Goal: Navigation & Orientation: Find specific page/section

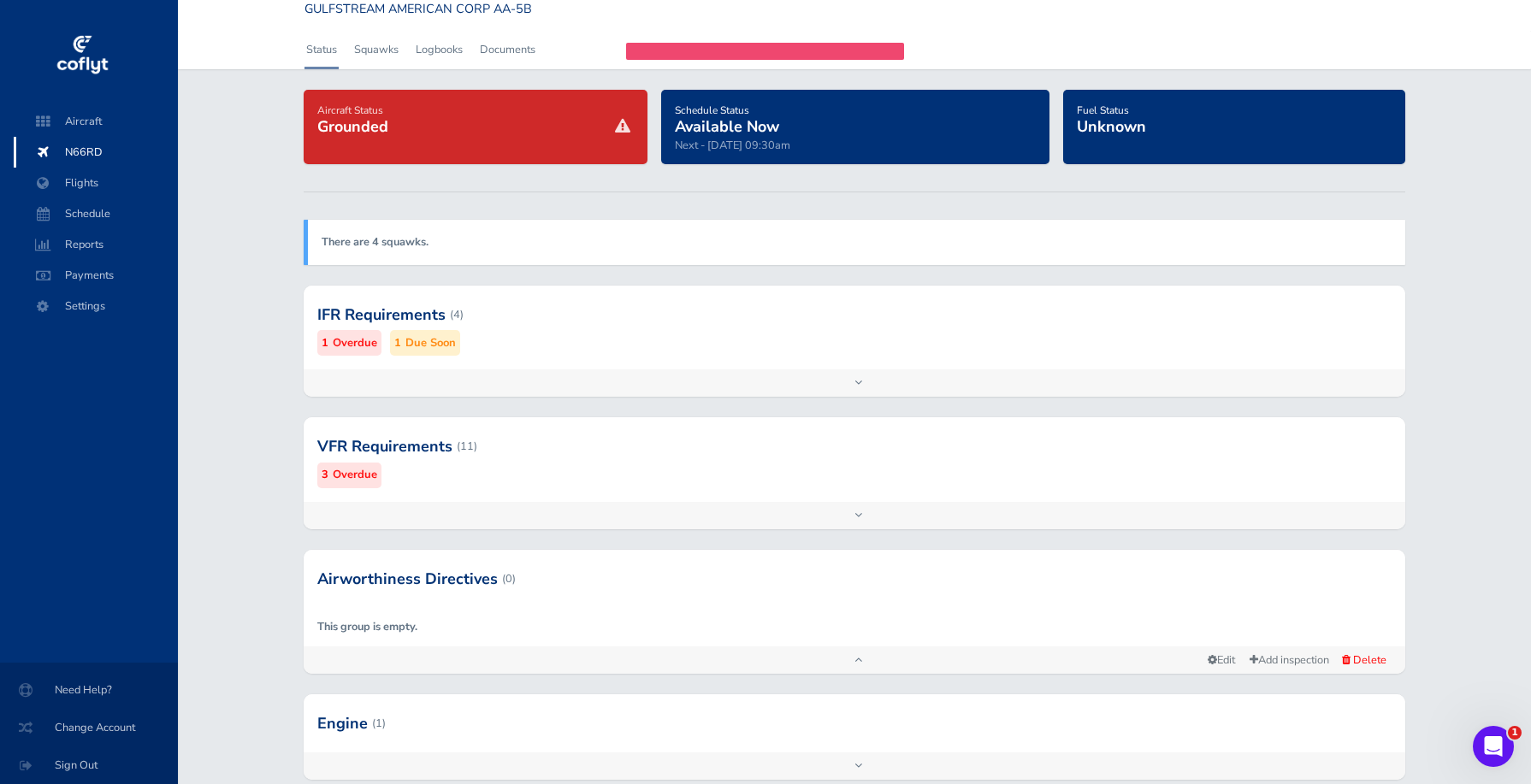
scroll to position [38, 0]
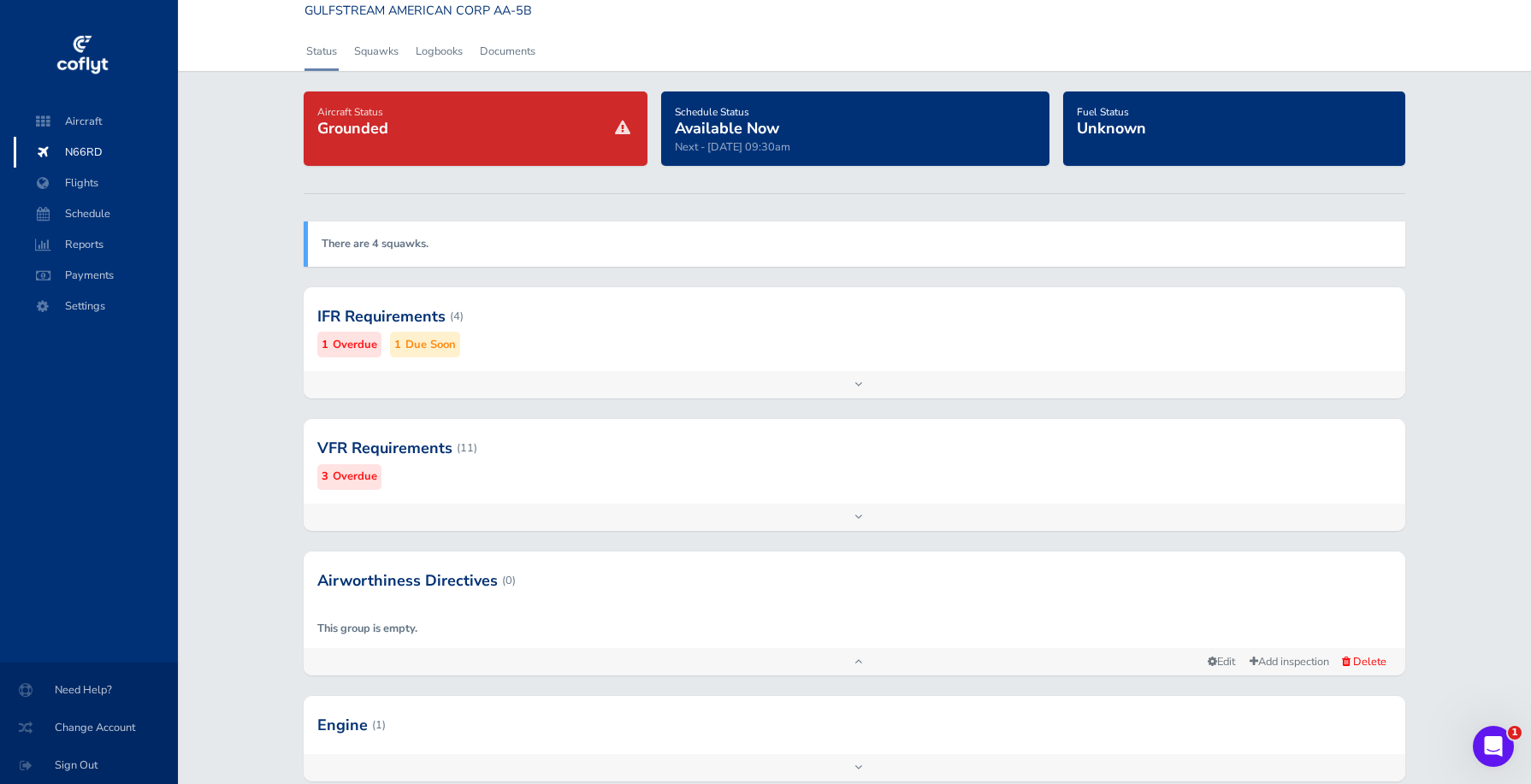
click at [414, 468] on div at bounding box center [854, 448] width 1102 height 84
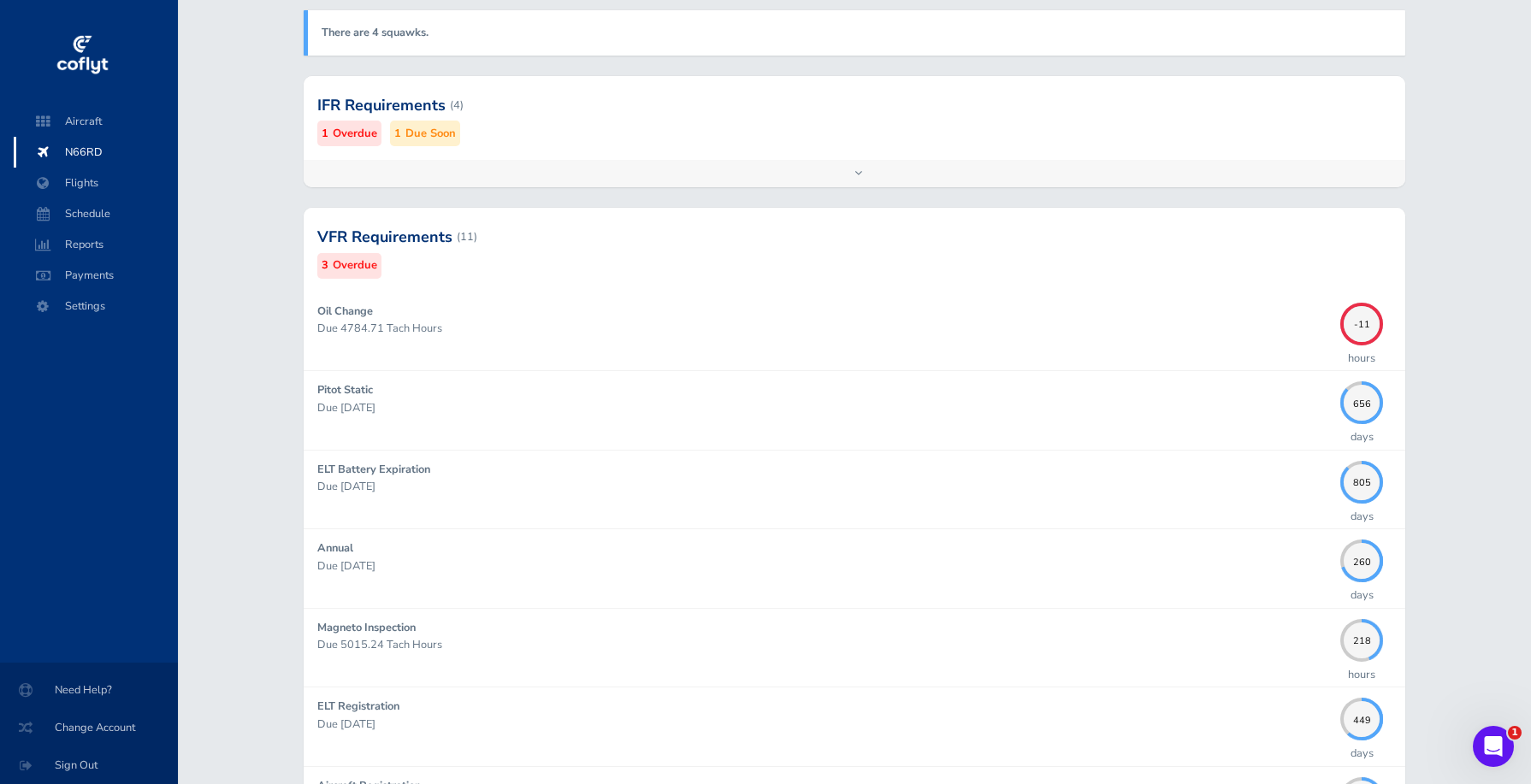
scroll to position [0, 0]
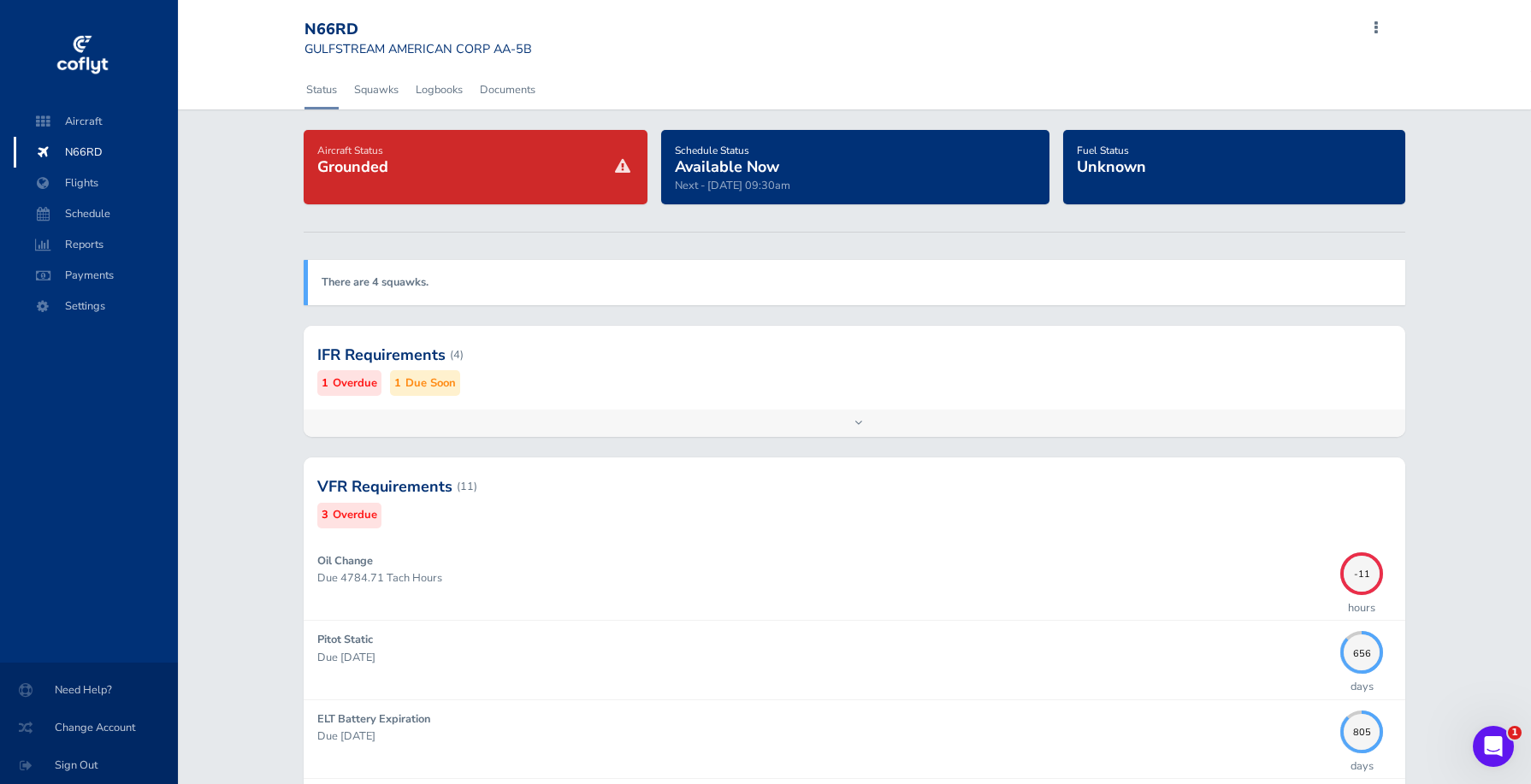
click at [92, 180] on span "Flights" at bounding box center [96, 182] width 130 height 31
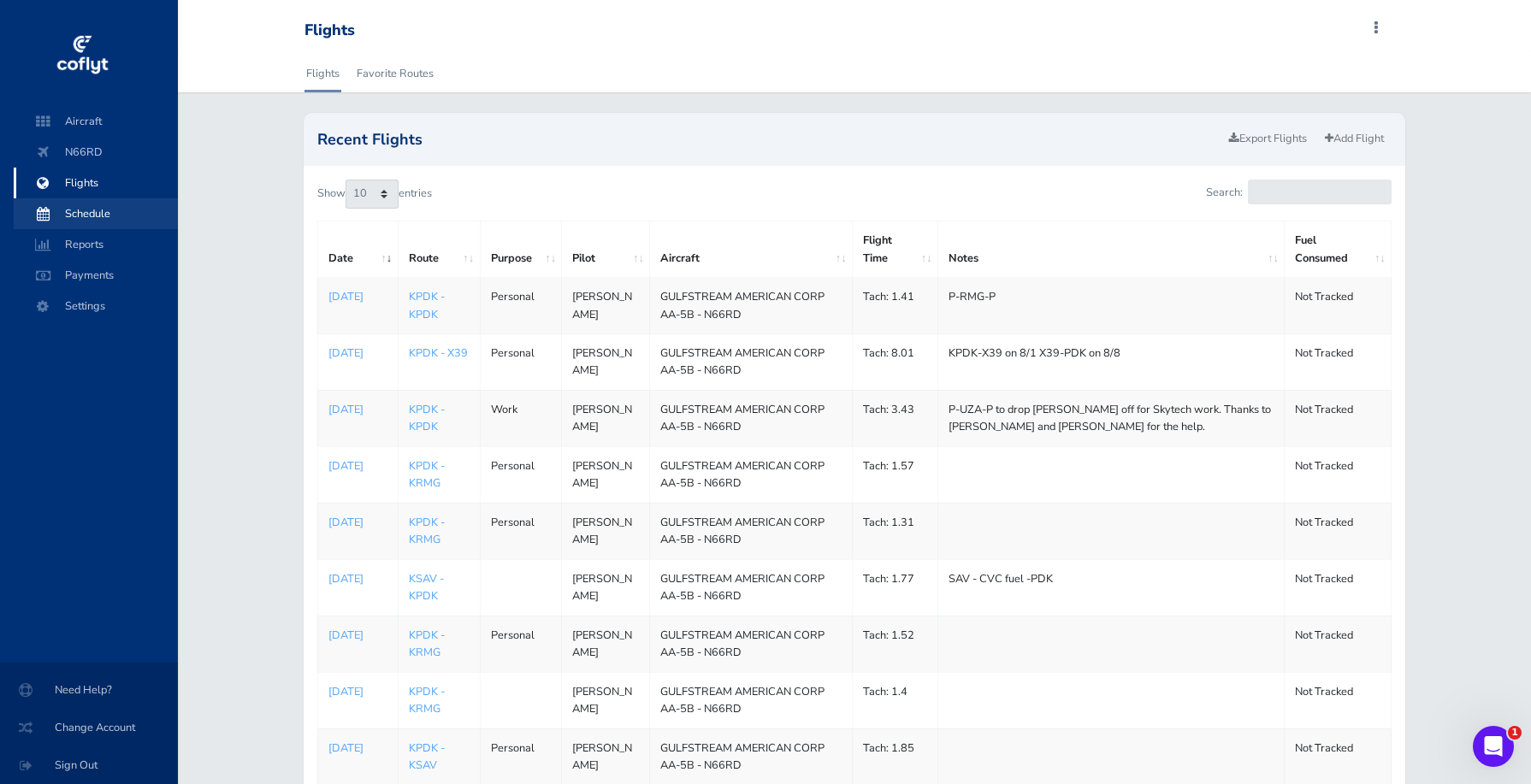
click at [89, 211] on span "Schedule" at bounding box center [96, 213] width 130 height 31
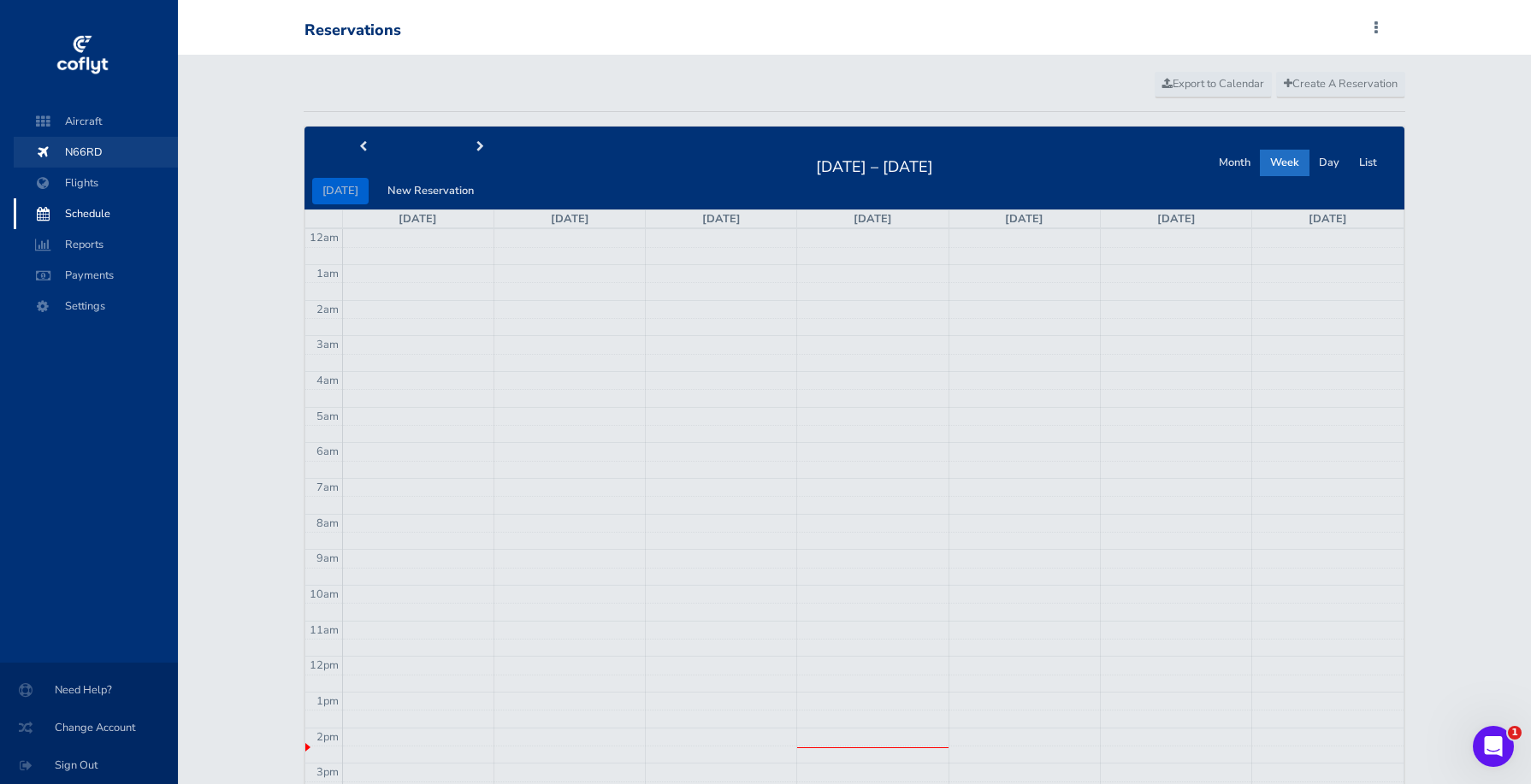
click at [100, 144] on span "N66RD" at bounding box center [96, 152] width 130 height 31
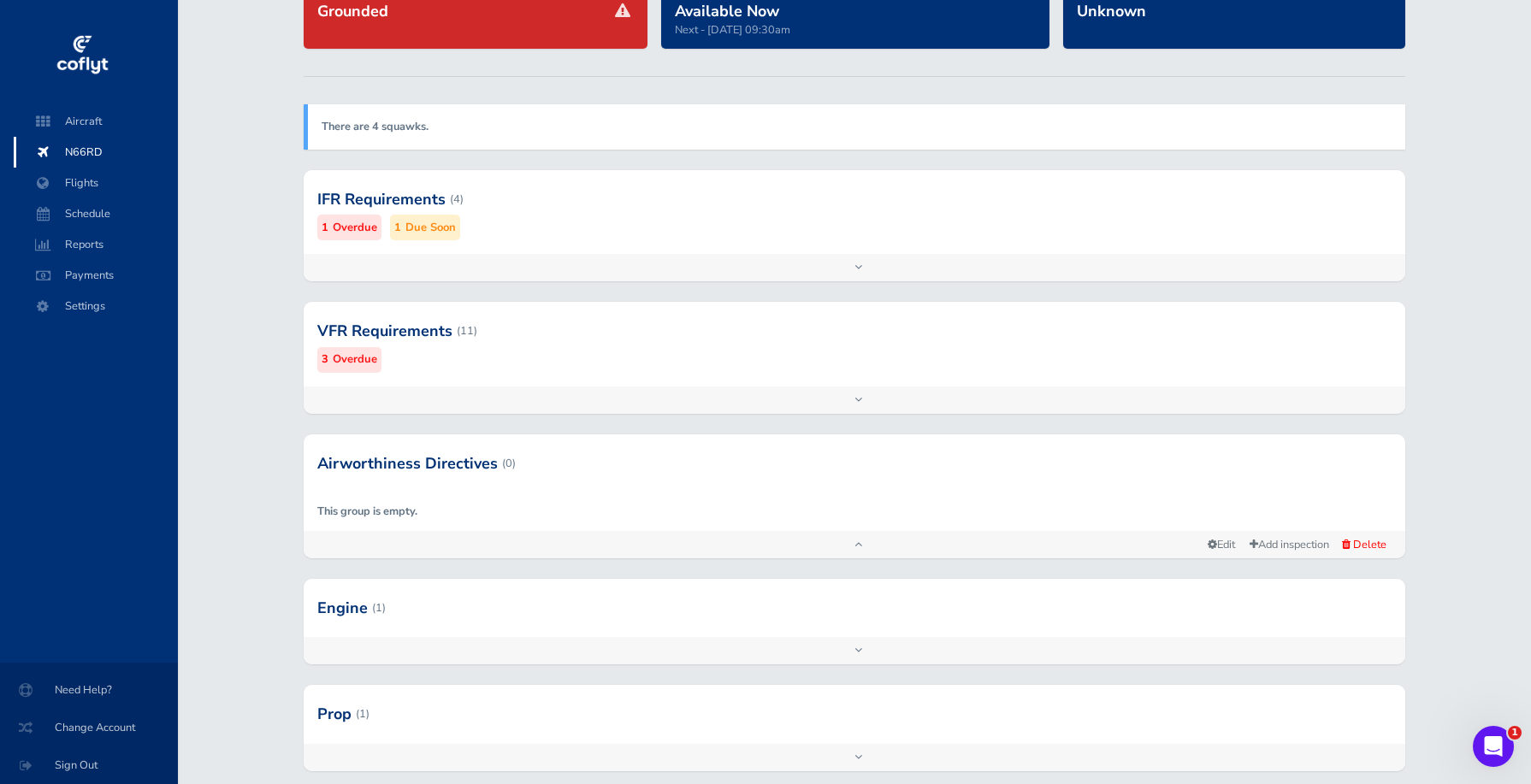
scroll to position [182, 0]
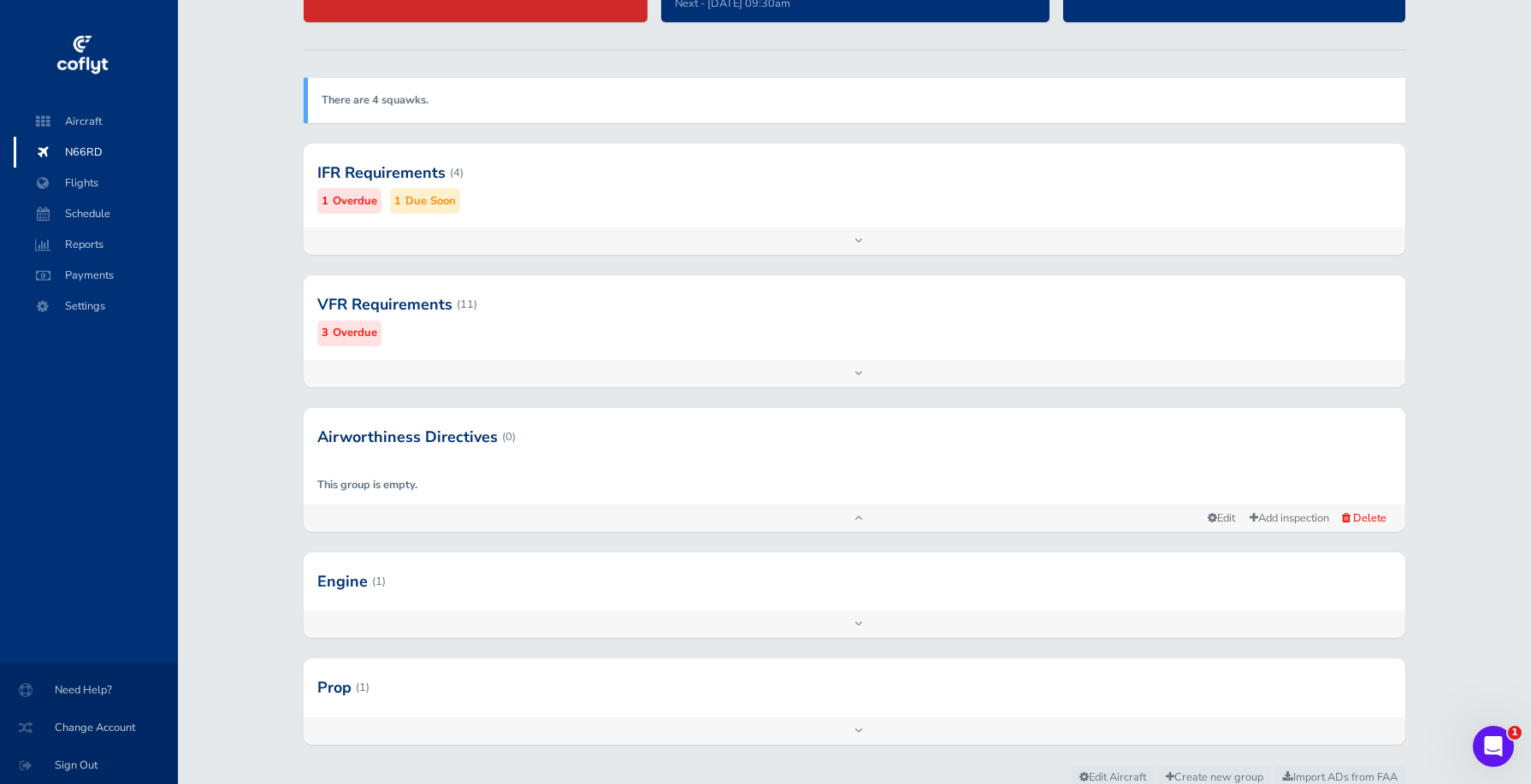
click at [404, 312] on div at bounding box center [854, 304] width 1102 height 84
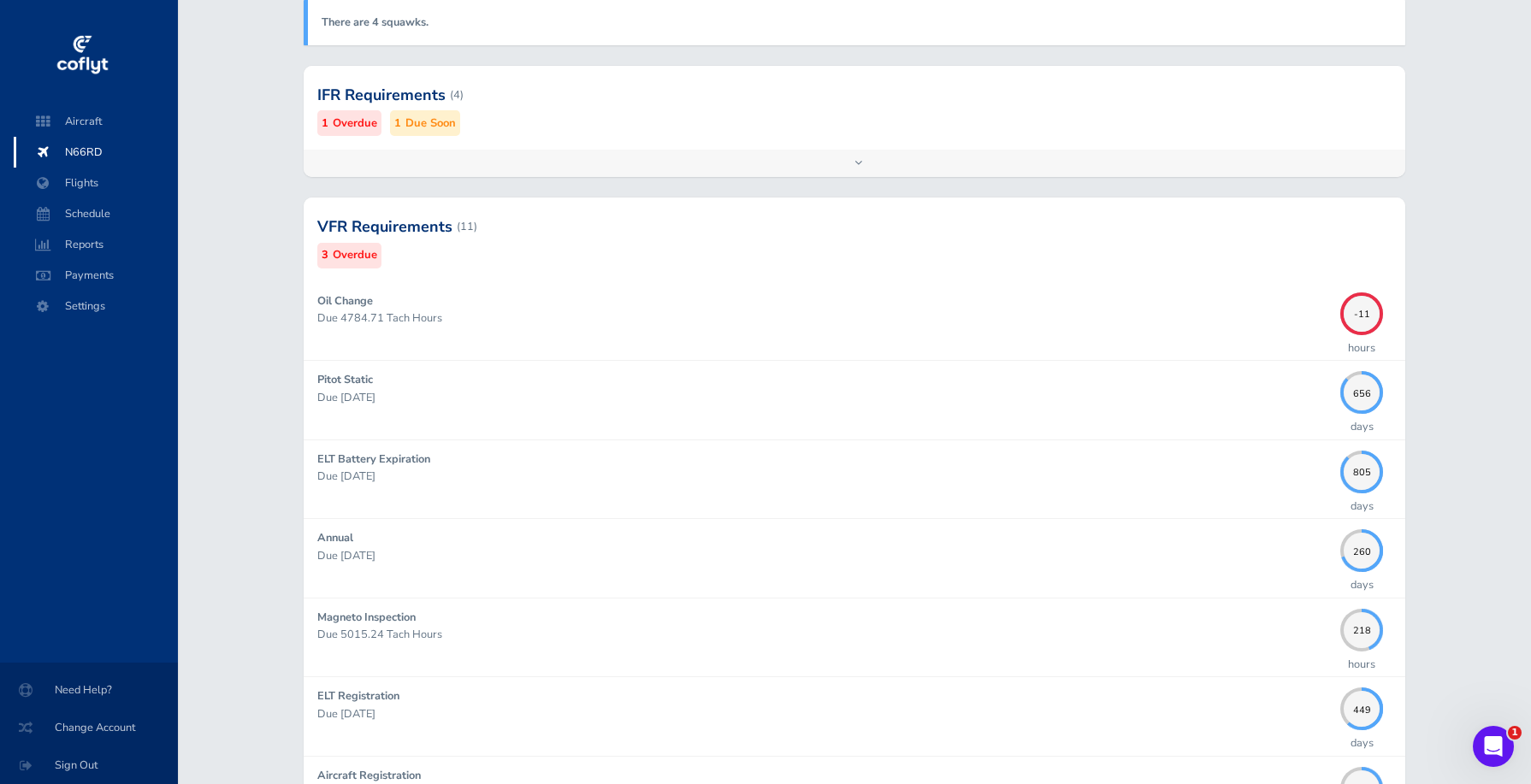
scroll to position [258, 0]
click at [86, 184] on span "Flights" at bounding box center [96, 182] width 130 height 31
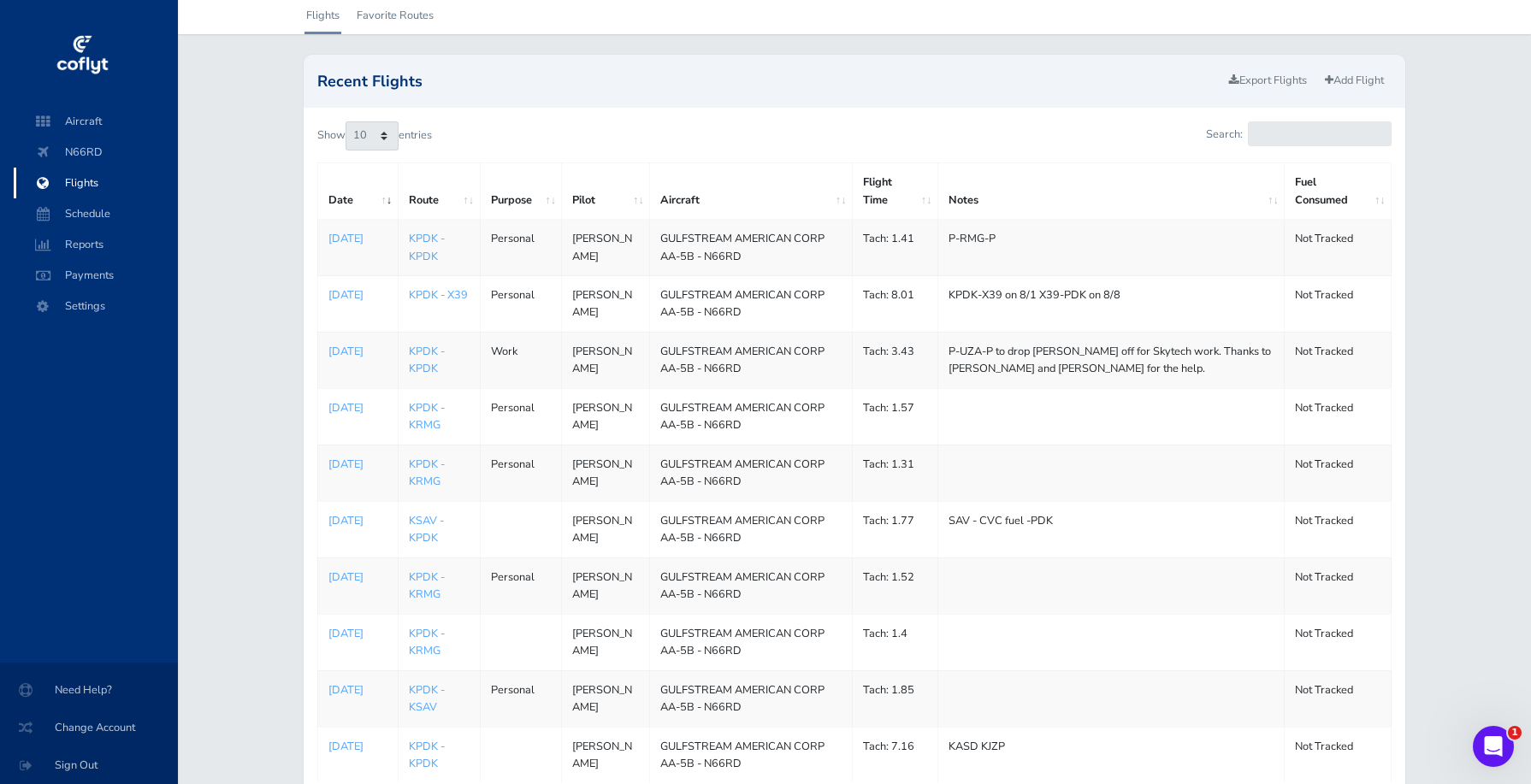
scroll to position [53, 0]
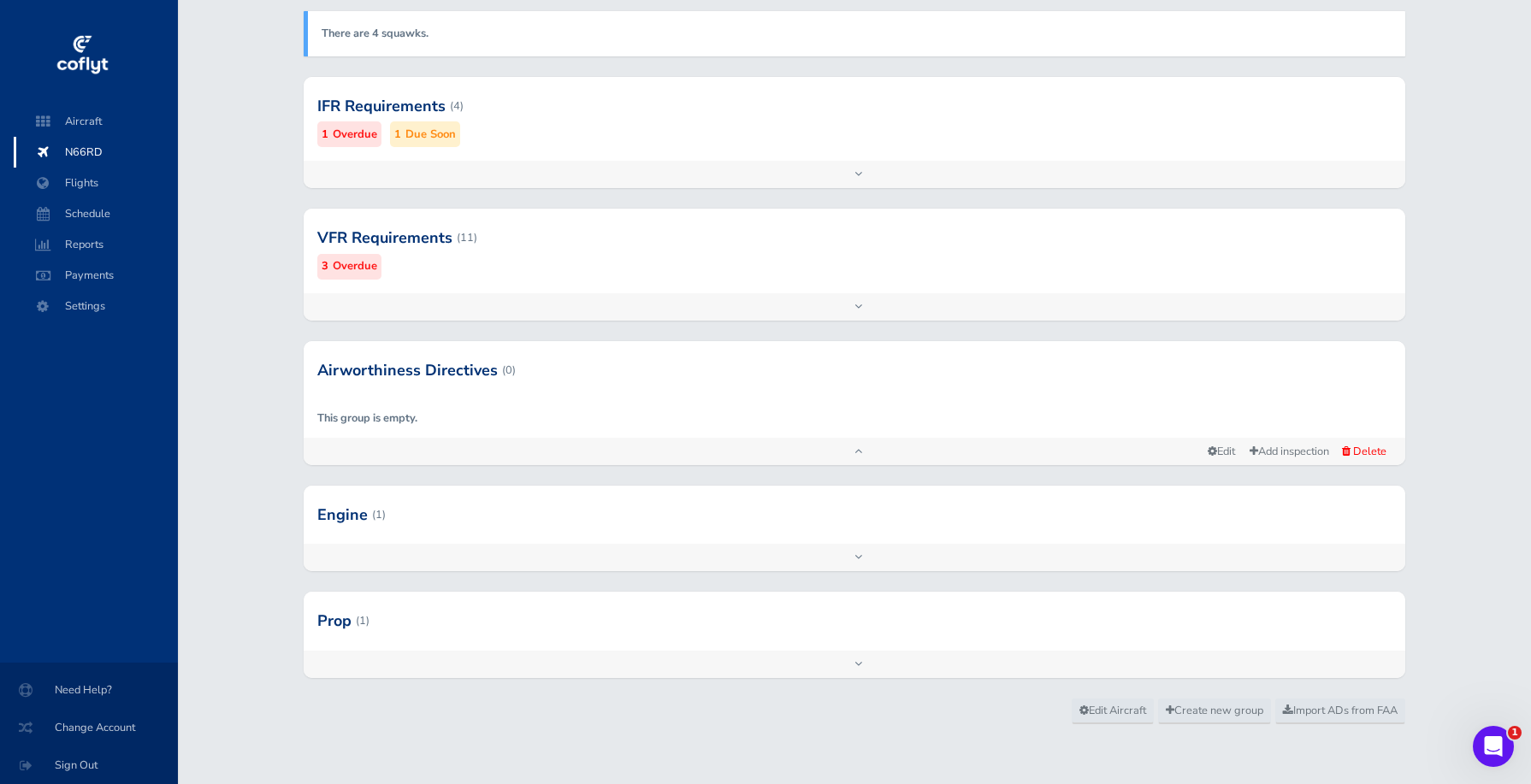
click at [407, 109] on div at bounding box center [854, 106] width 1102 height 84
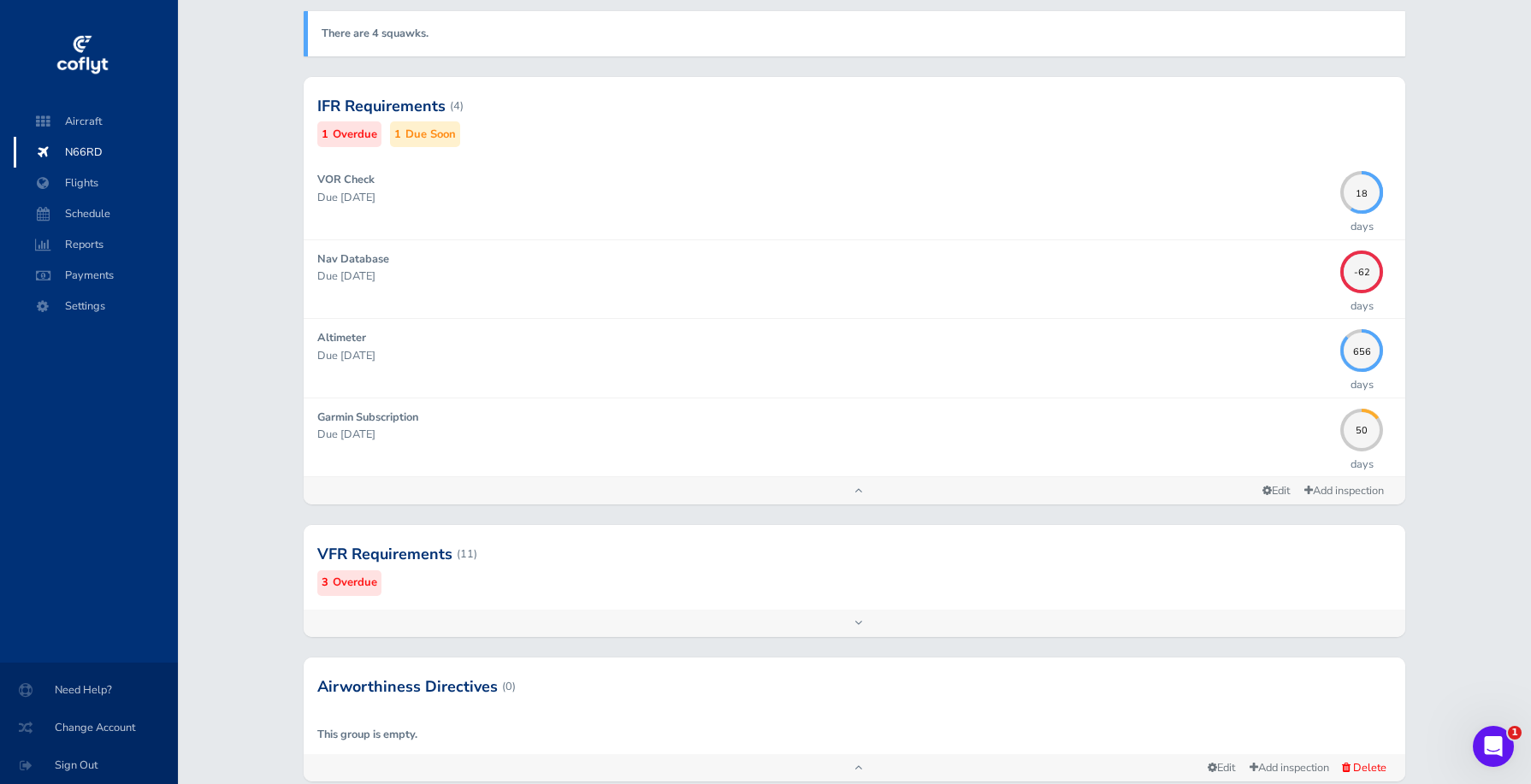
scroll to position [248, 0]
click at [101, 121] on span "Aircraft" at bounding box center [96, 121] width 130 height 31
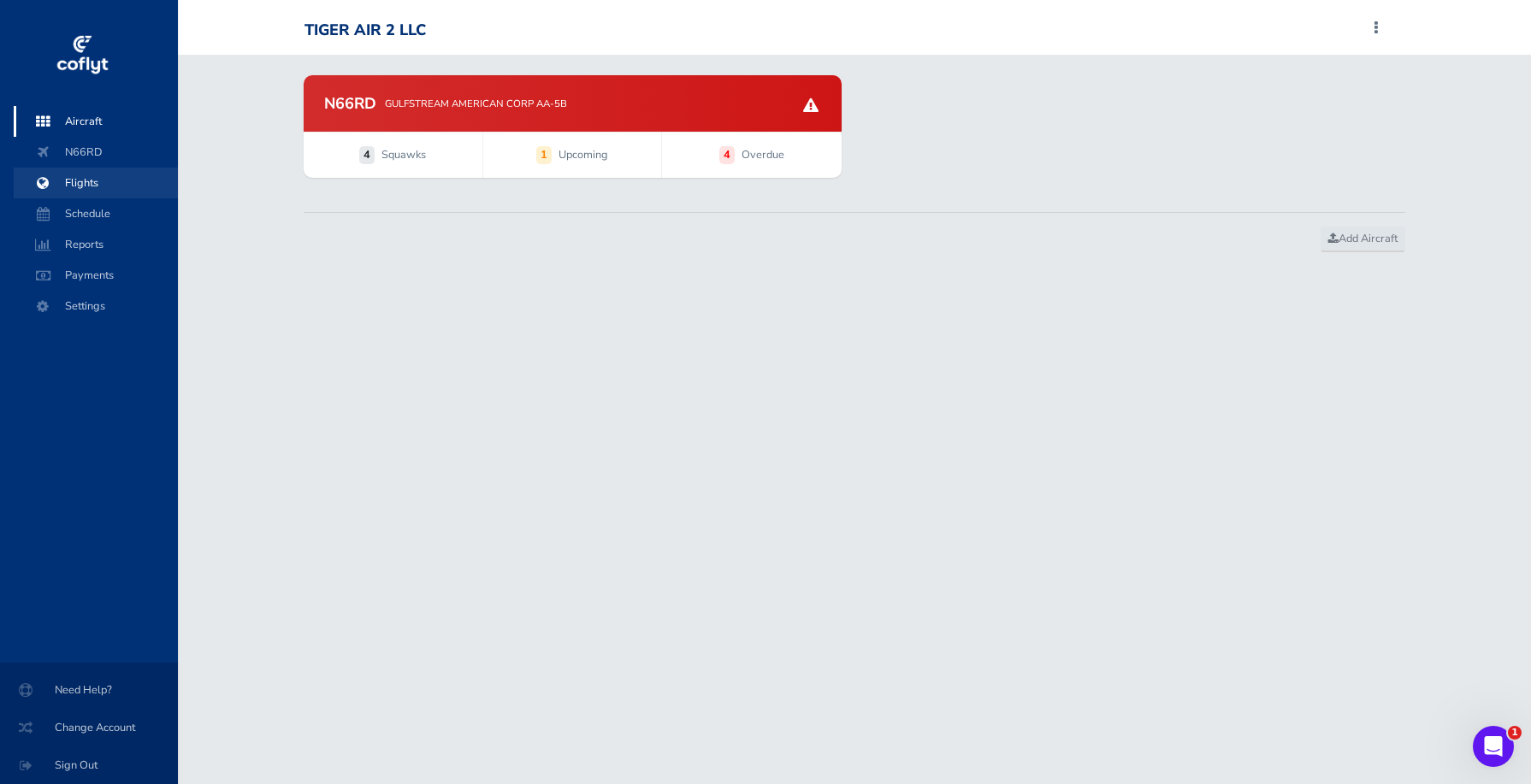
click at [100, 186] on span "Flights" at bounding box center [96, 182] width 130 height 31
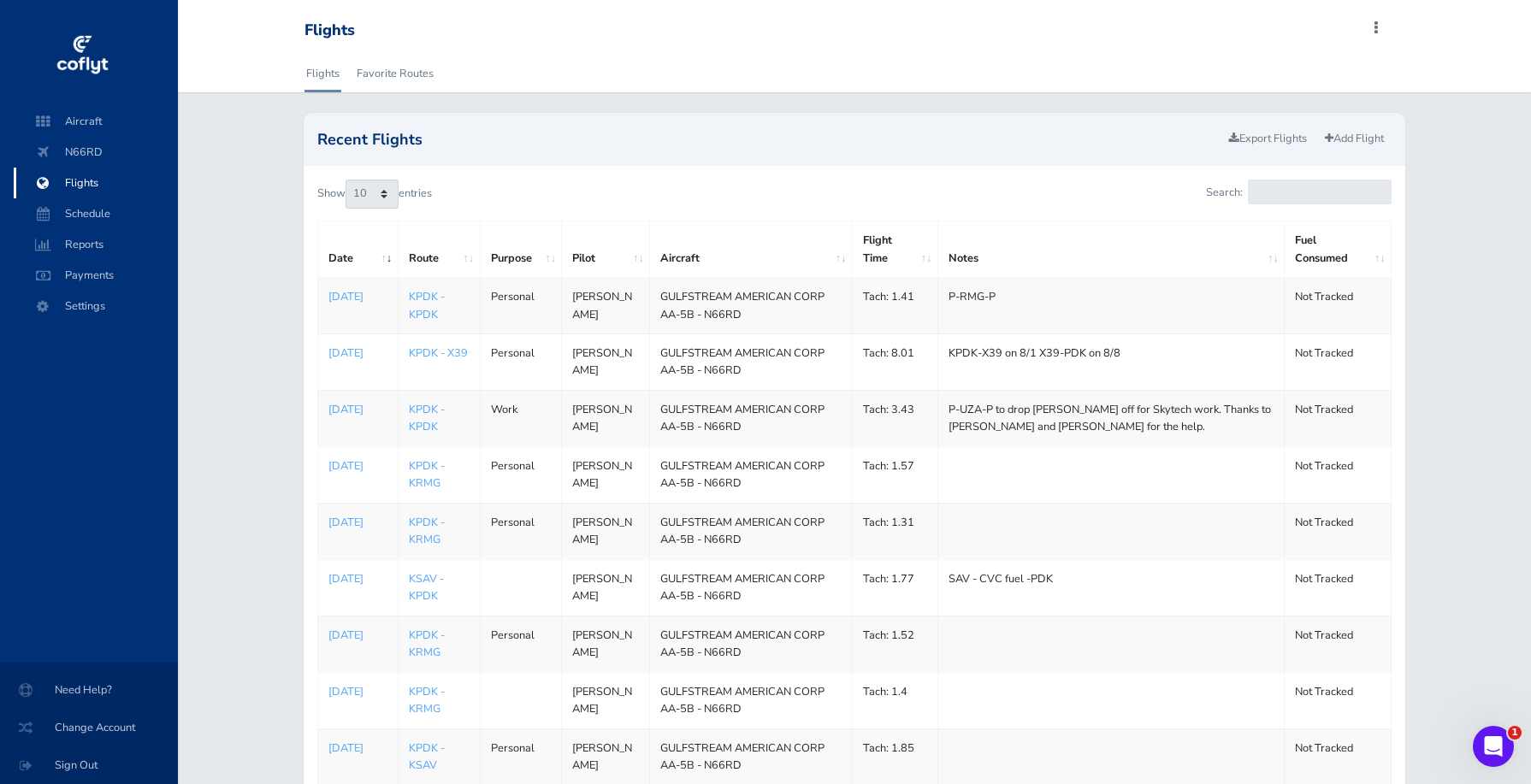
click at [263, 57] on div "Flights Favorite Routes" at bounding box center [854, 74] width 1353 height 37
